Goal: Obtain resource: Download file/media

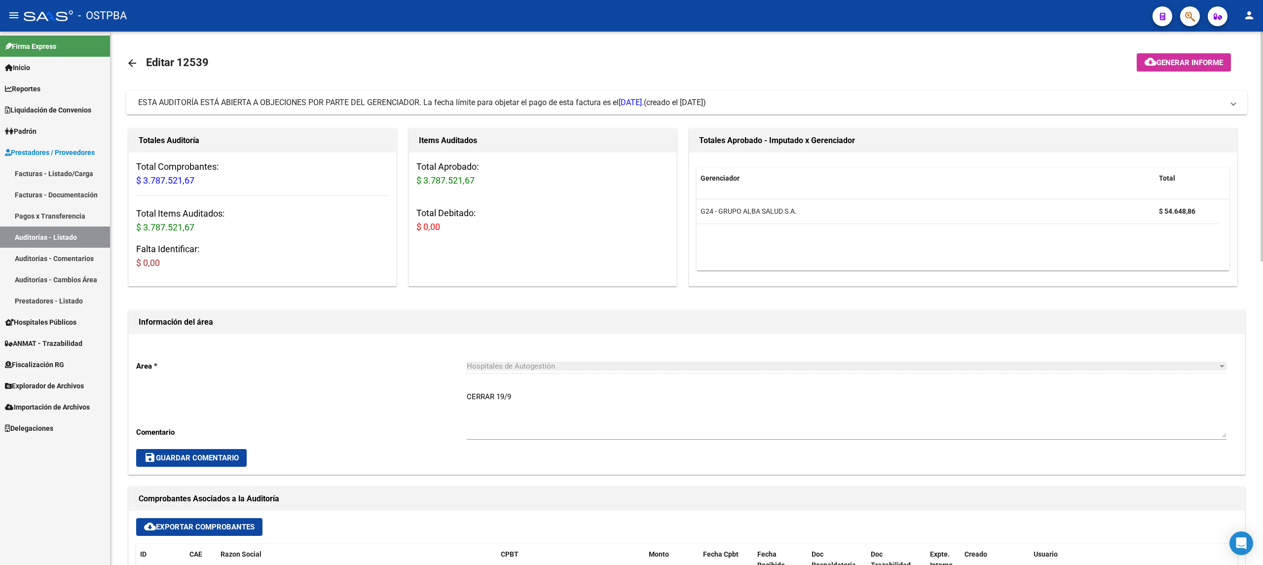
scroll to position [197, 0]
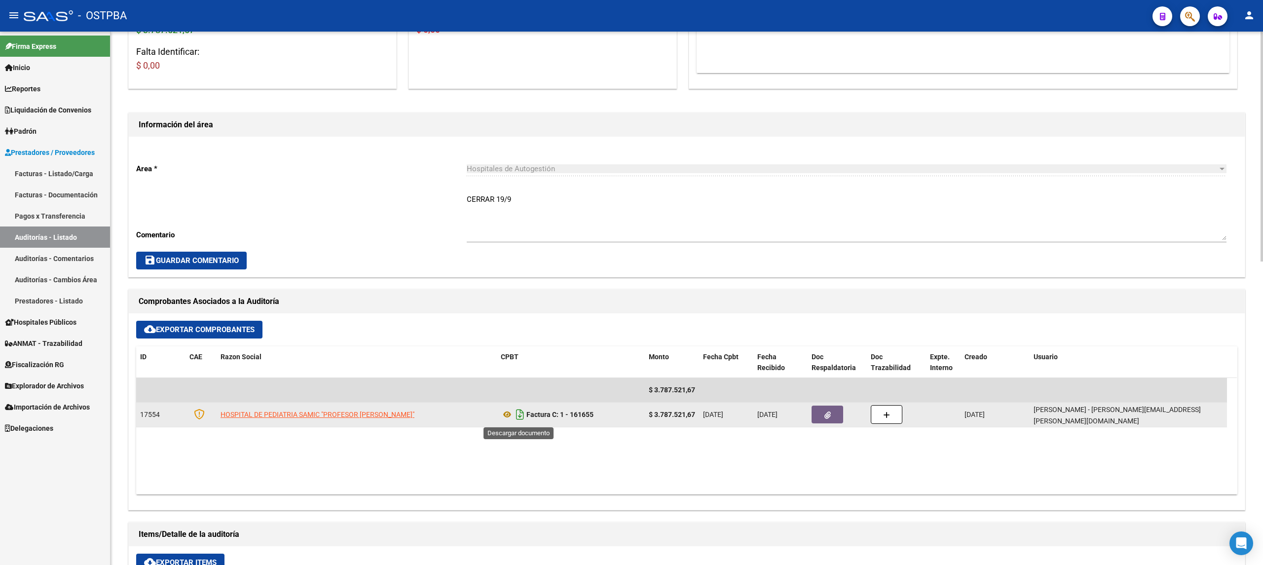
click at [520, 416] on icon "Descargar documento" at bounding box center [520, 415] width 13 height 16
click at [822, 414] on button "button" at bounding box center [828, 415] width 32 height 18
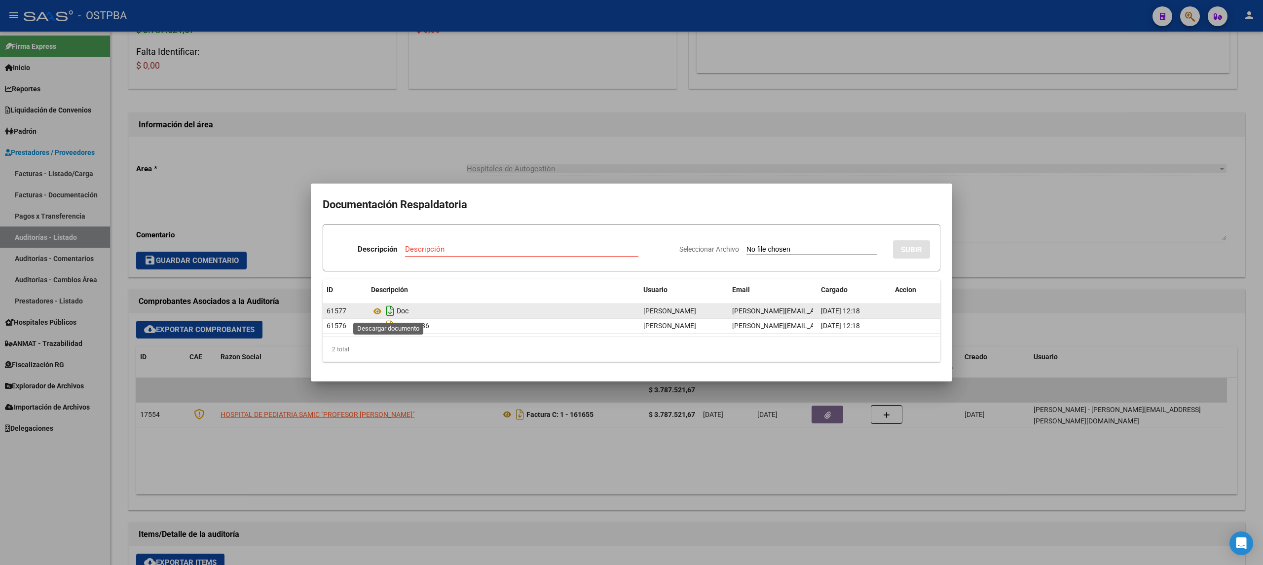
click at [391, 311] on icon "Descargar documento" at bounding box center [390, 311] width 13 height 16
drag, startPoint x: 812, startPoint y: 530, endPoint x: 810, endPoint y: 511, distance: 18.9
click at [811, 516] on div at bounding box center [631, 282] width 1263 height 565
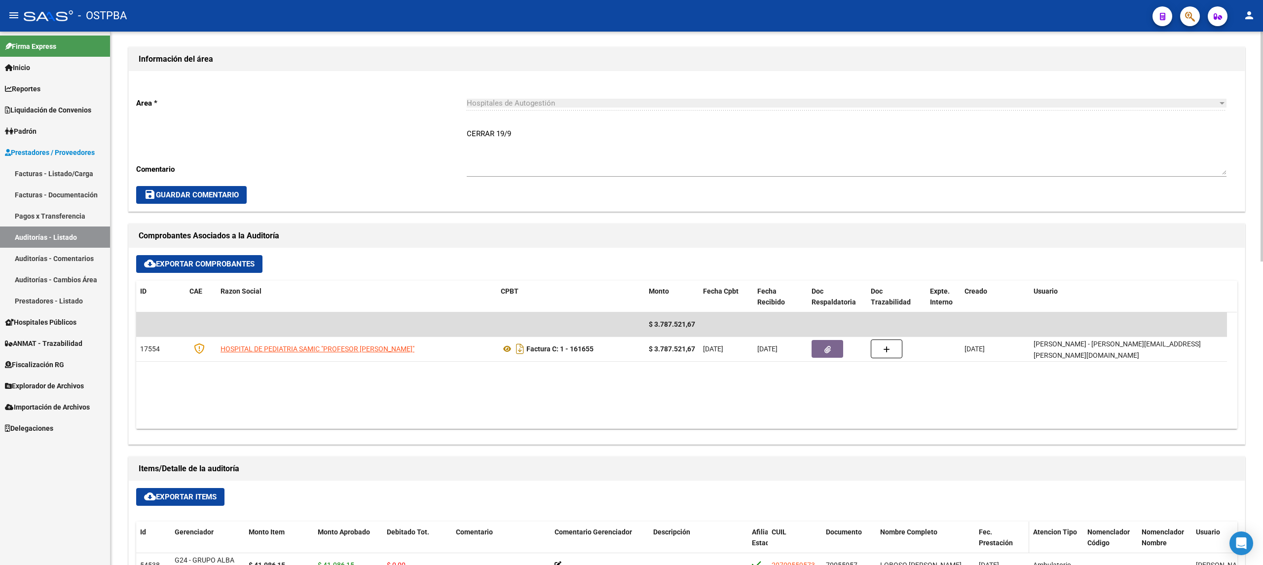
scroll to position [0, 0]
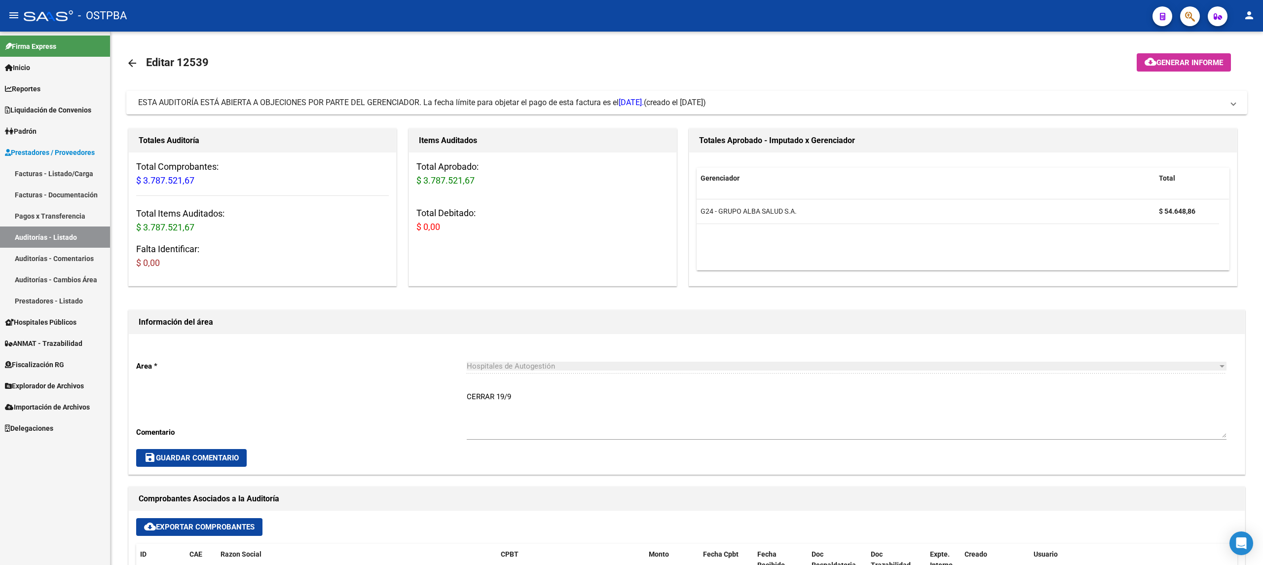
click at [44, 239] on link "Auditorías - Listado" at bounding box center [55, 236] width 110 height 21
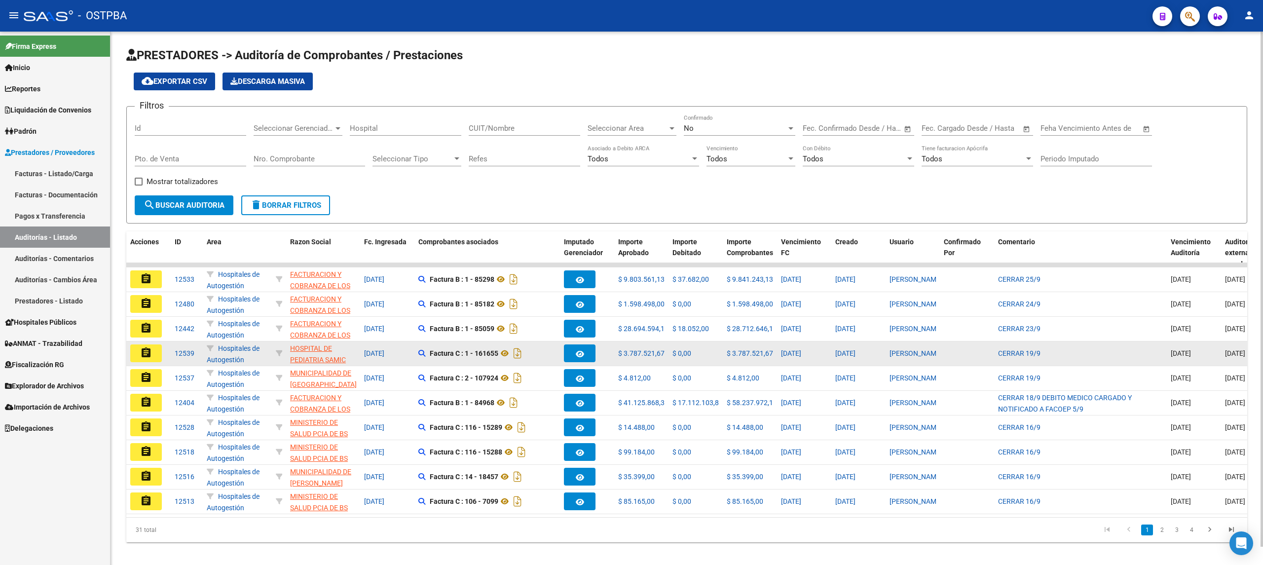
click at [149, 354] on mat-icon "assignment" at bounding box center [146, 353] width 12 height 12
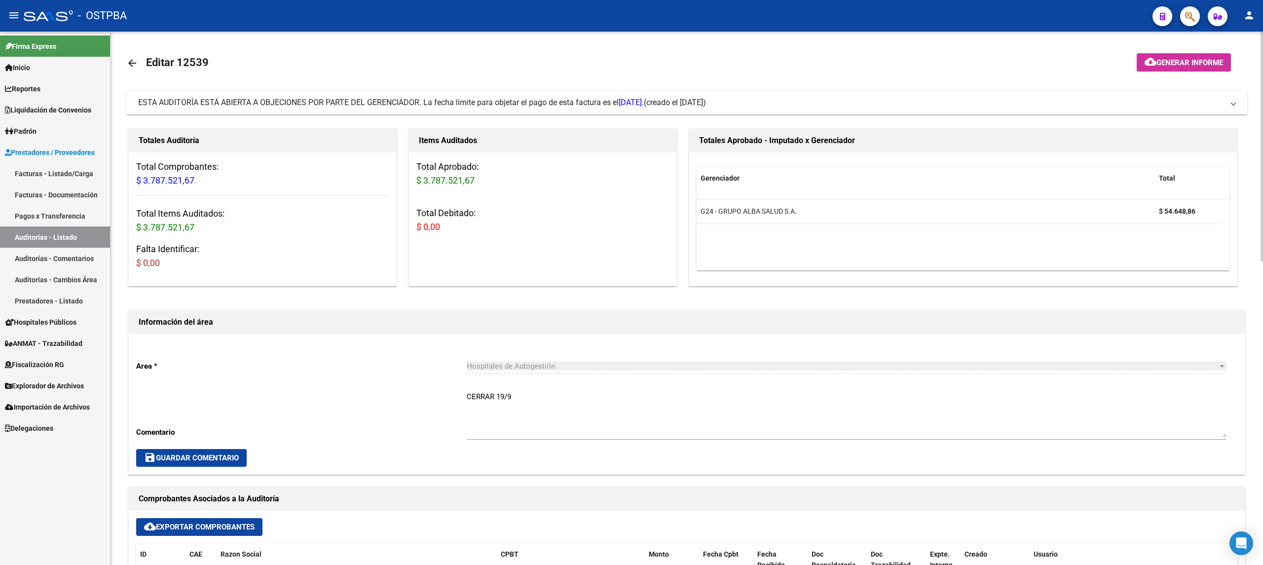
scroll to position [395, 0]
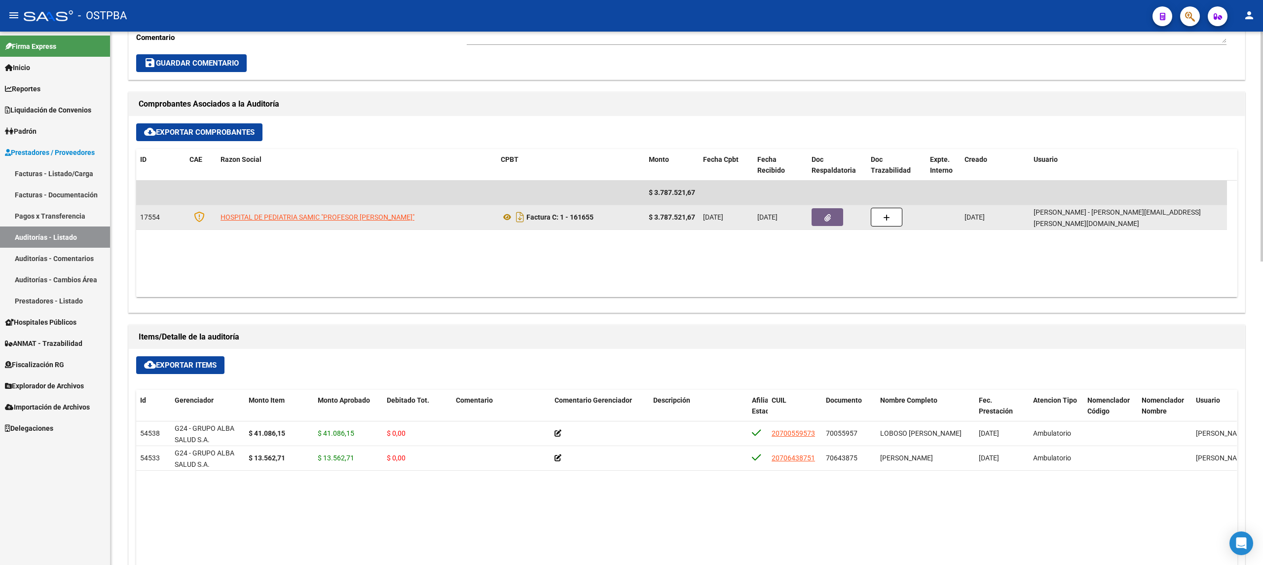
click at [827, 216] on icon "button" at bounding box center [828, 217] width 6 height 7
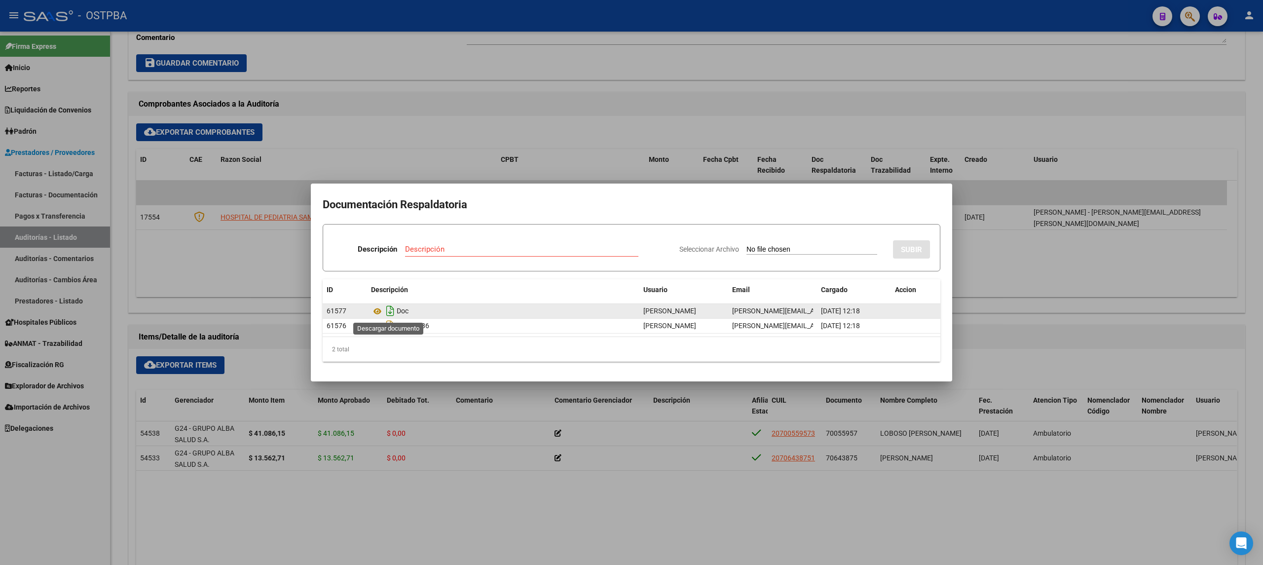
click at [389, 311] on icon "Descargar documento" at bounding box center [390, 311] width 13 height 16
click at [663, 123] on div at bounding box center [631, 282] width 1263 height 565
